Goal: Task Accomplishment & Management: Use online tool/utility

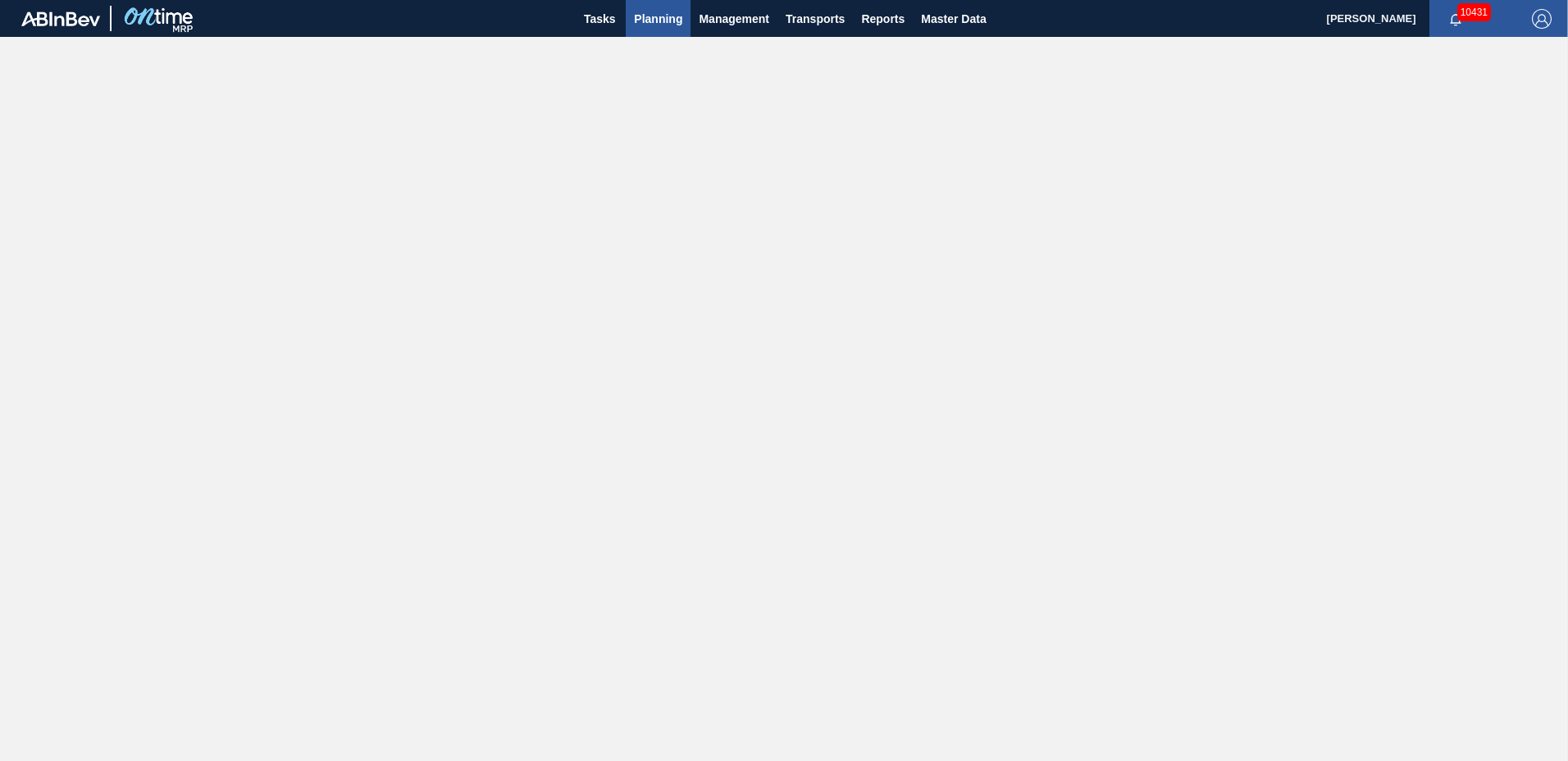
click at [655, 19] on span "Planning" at bounding box center [658, 19] width 48 height 19
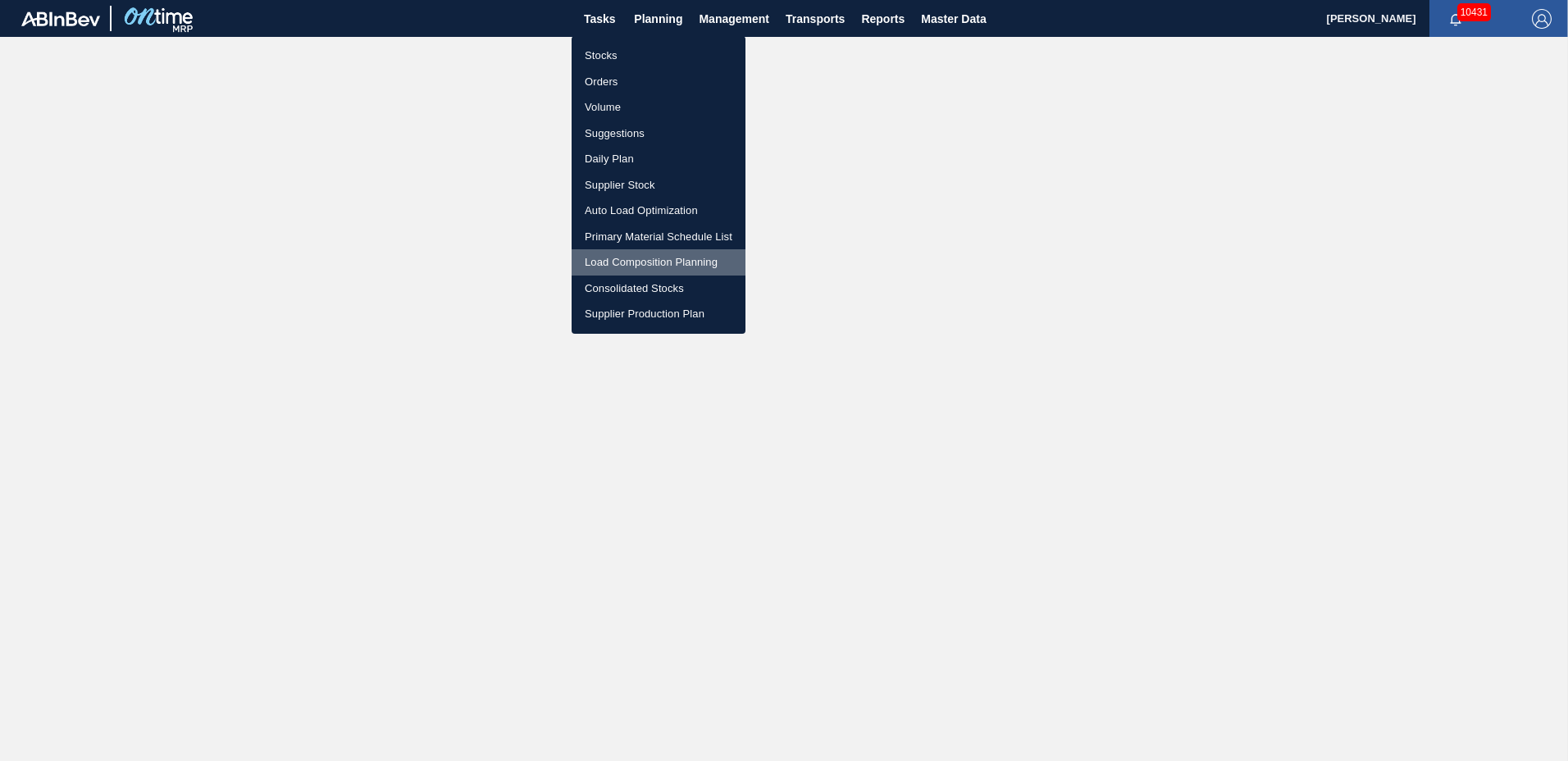
click at [635, 265] on li "Load Composition Planning" at bounding box center [658, 262] width 174 height 26
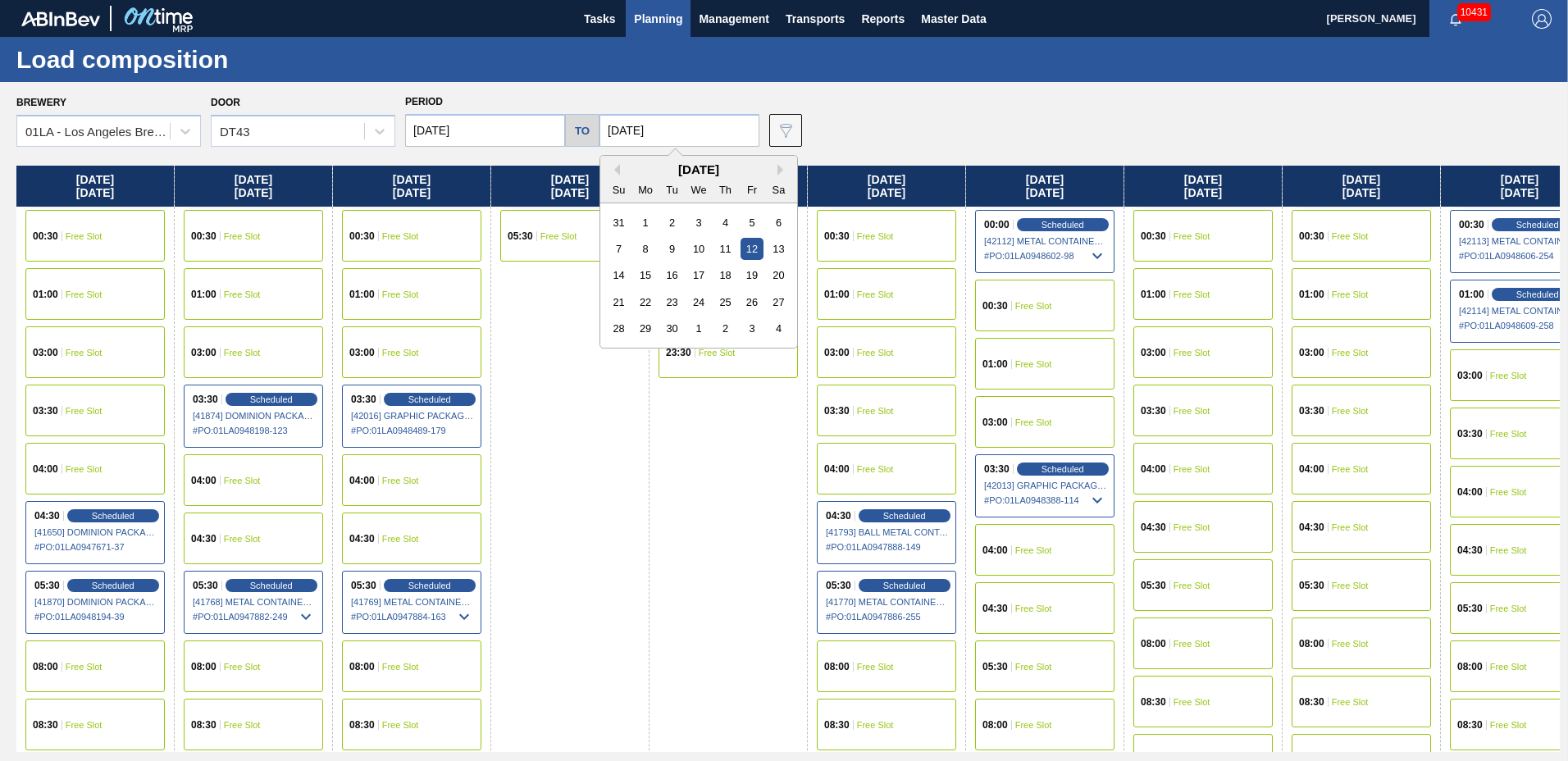
click at [716, 136] on input "[DATE]" at bounding box center [678, 130] width 160 height 32
click at [715, 268] on div "18" at bounding box center [726, 275] width 22 height 22
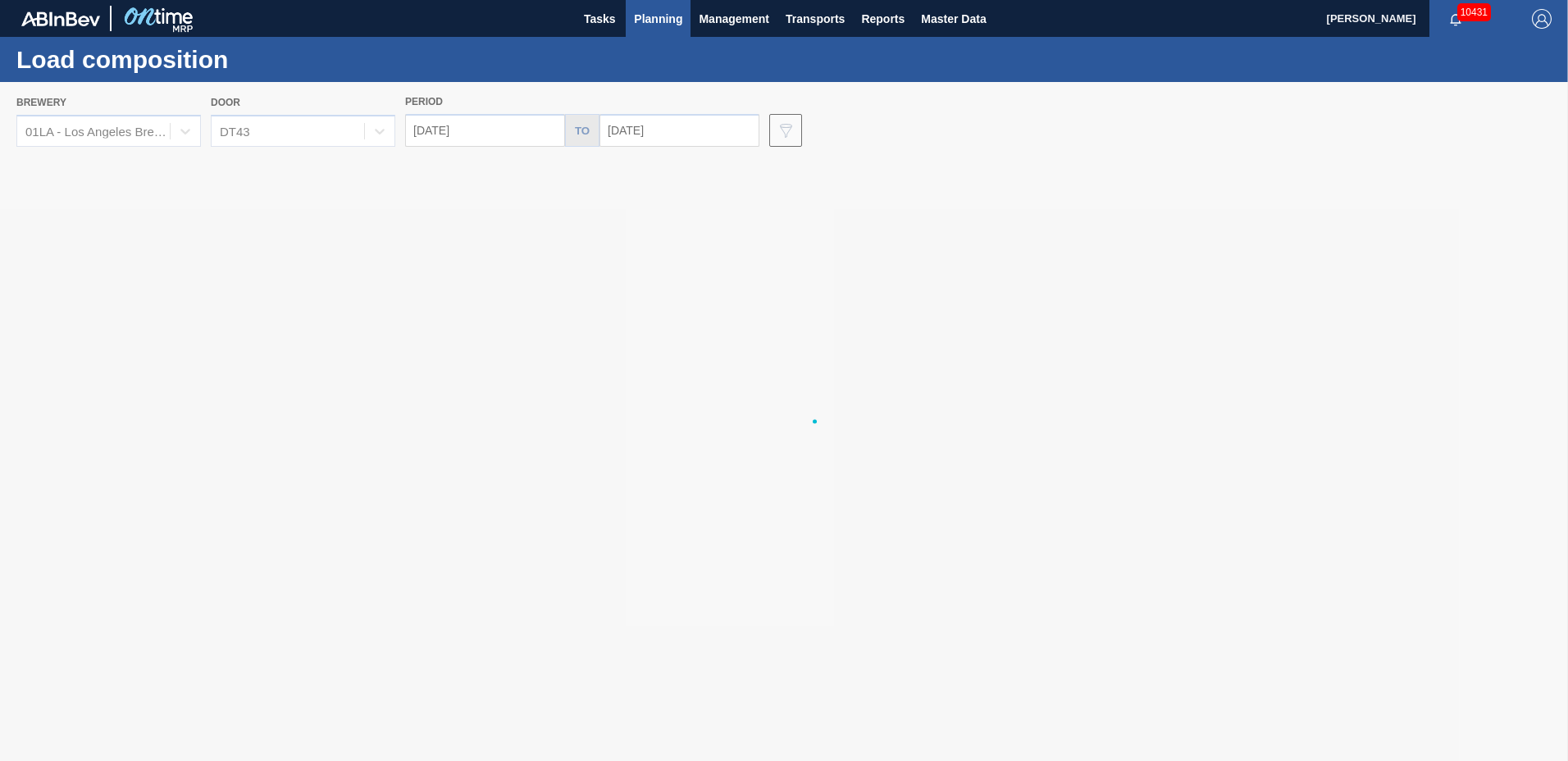
type input "[DATE]"
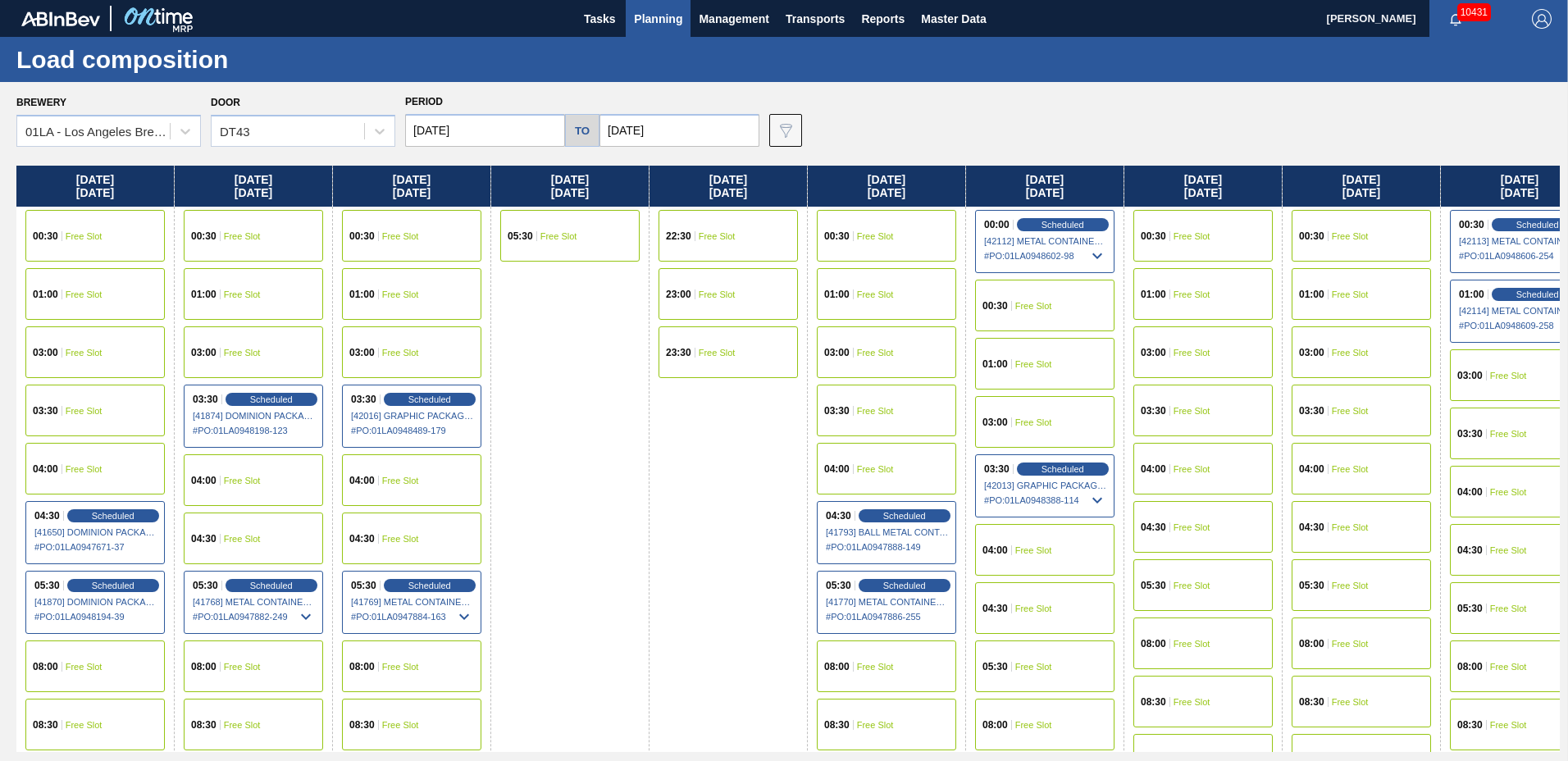
click at [504, 133] on input "[DATE]" at bounding box center [485, 130] width 160 height 32
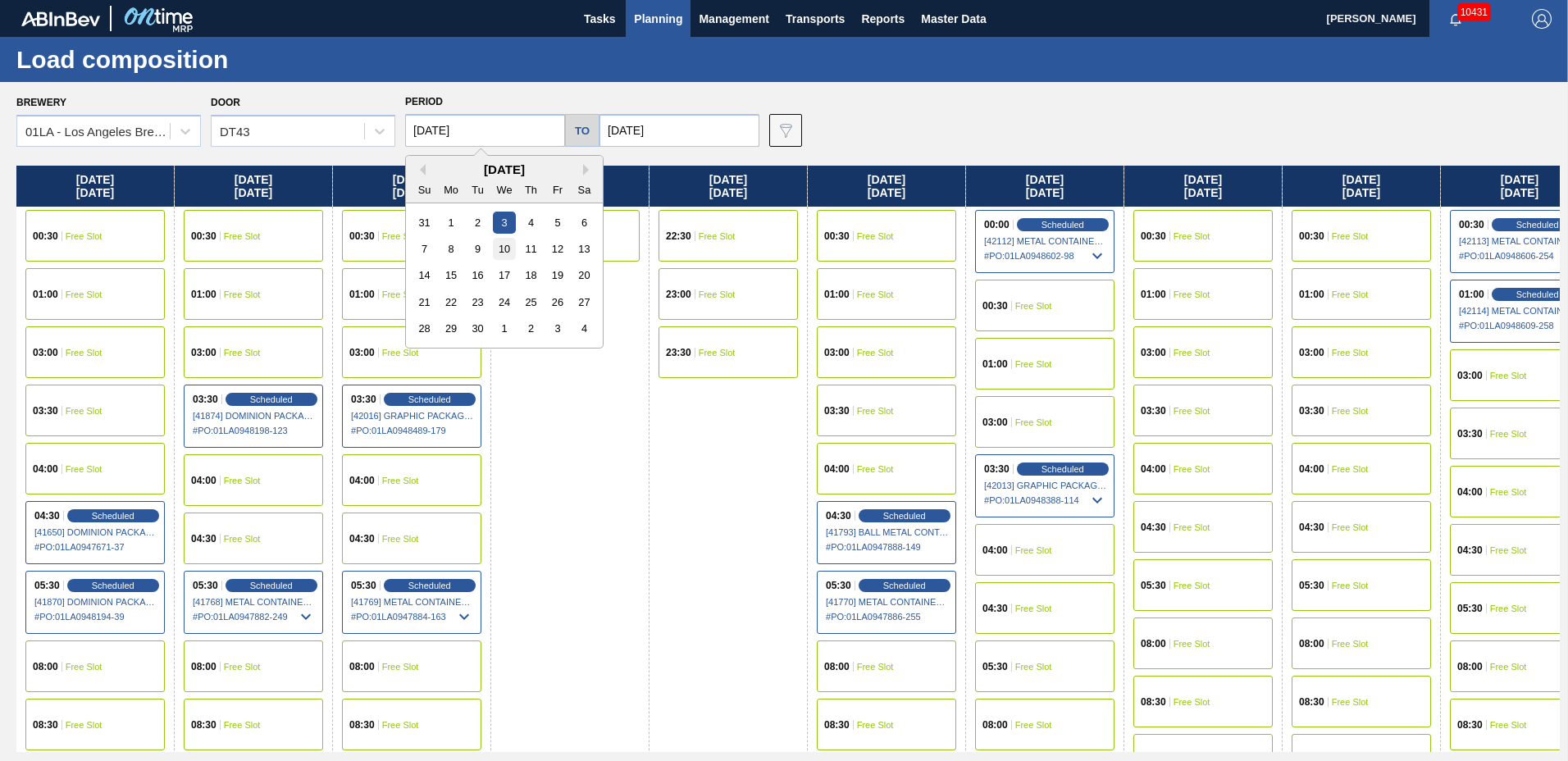
click at [493, 250] on div "10" at bounding box center [504, 249] width 22 height 22
type input "[DATE]"
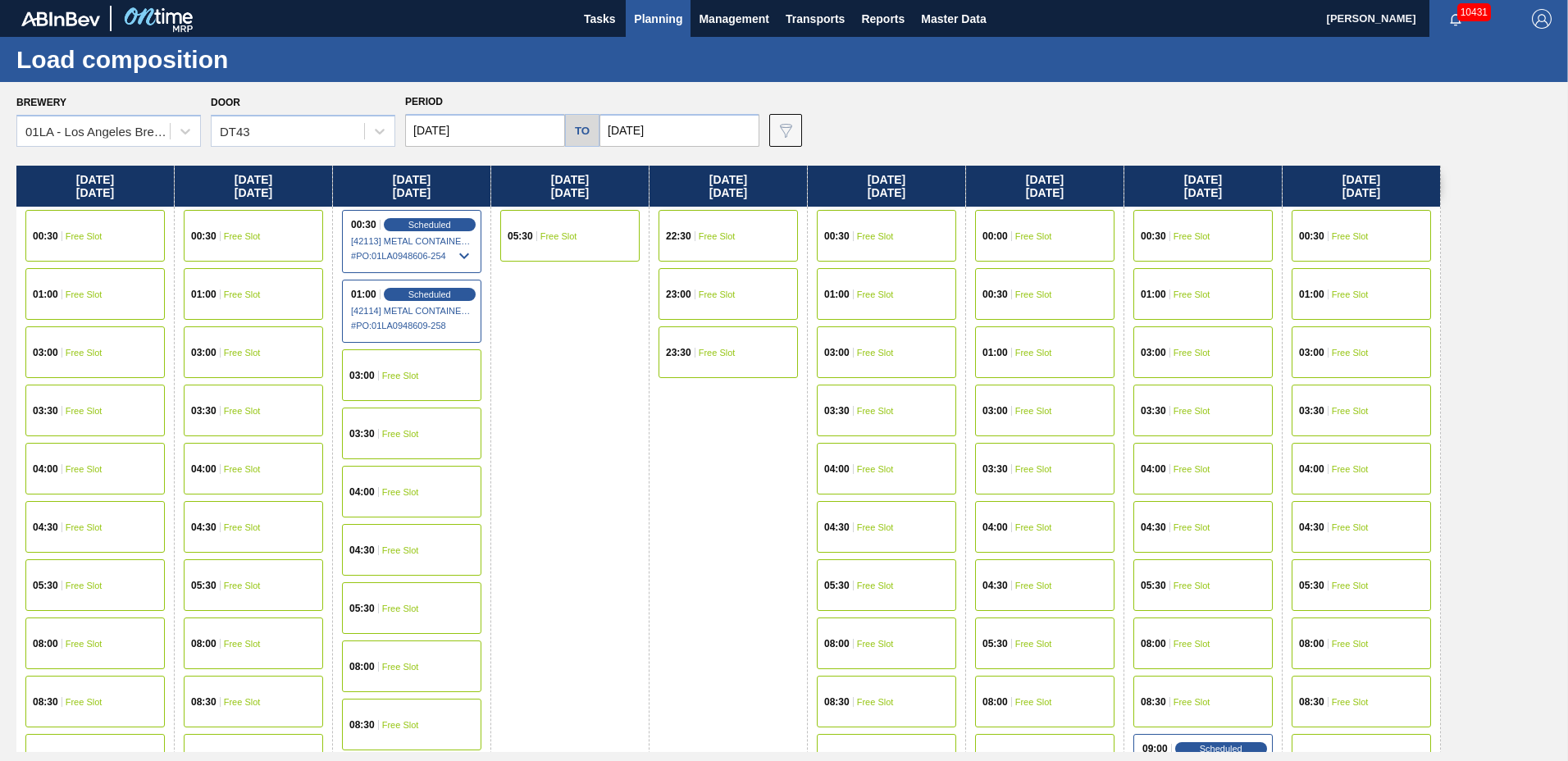
scroll to position [1257, 0]
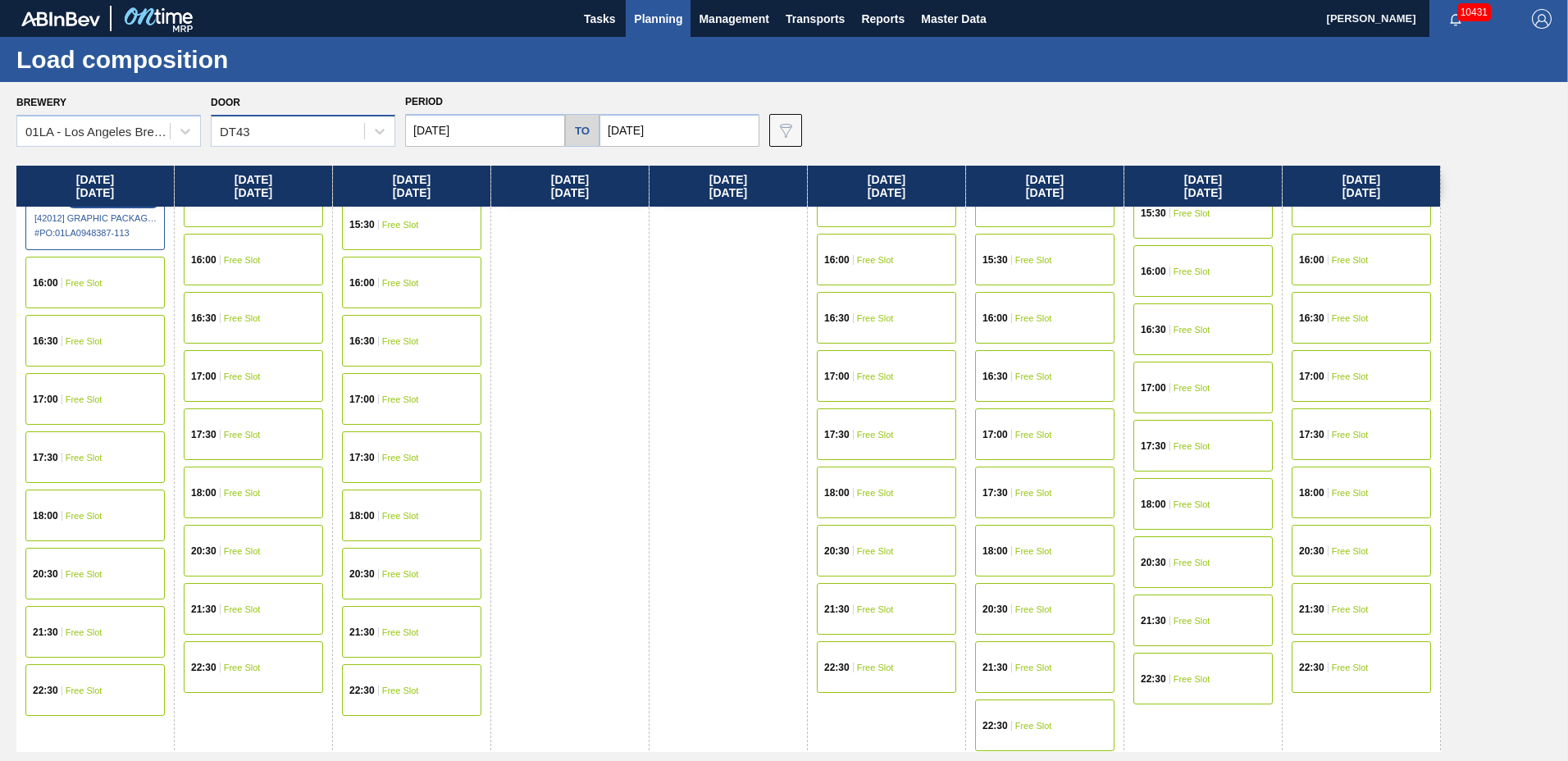
click at [318, 139] on div "DT43" at bounding box center [288, 131] width 153 height 24
